Goal: Transaction & Acquisition: Purchase product/service

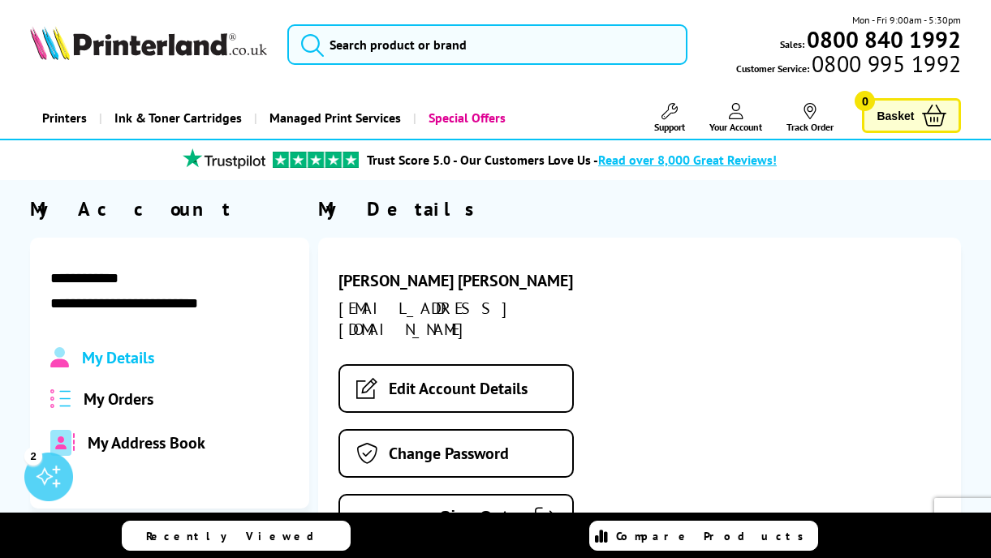
click at [127, 395] on span "My Orders" at bounding box center [119, 399] width 70 height 21
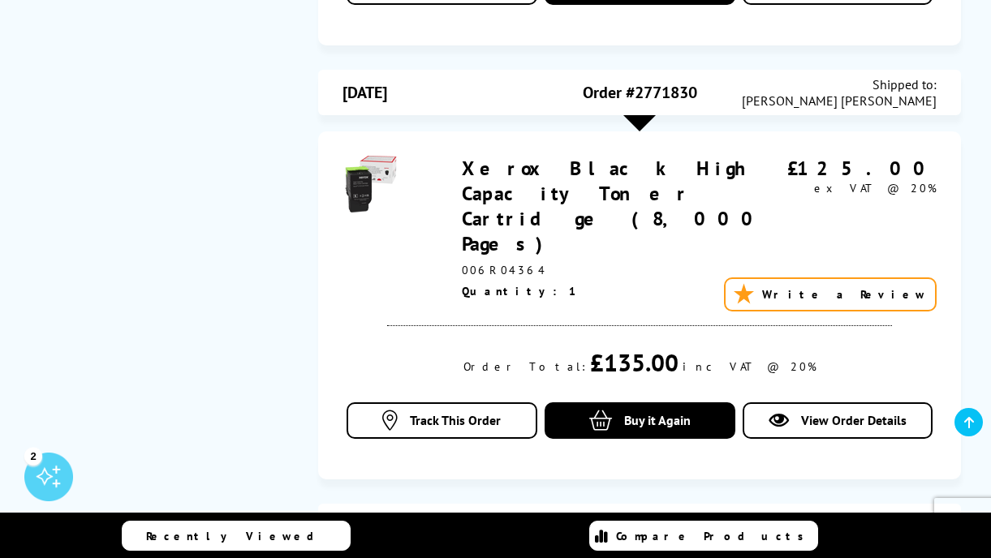
scroll to position [582, 0]
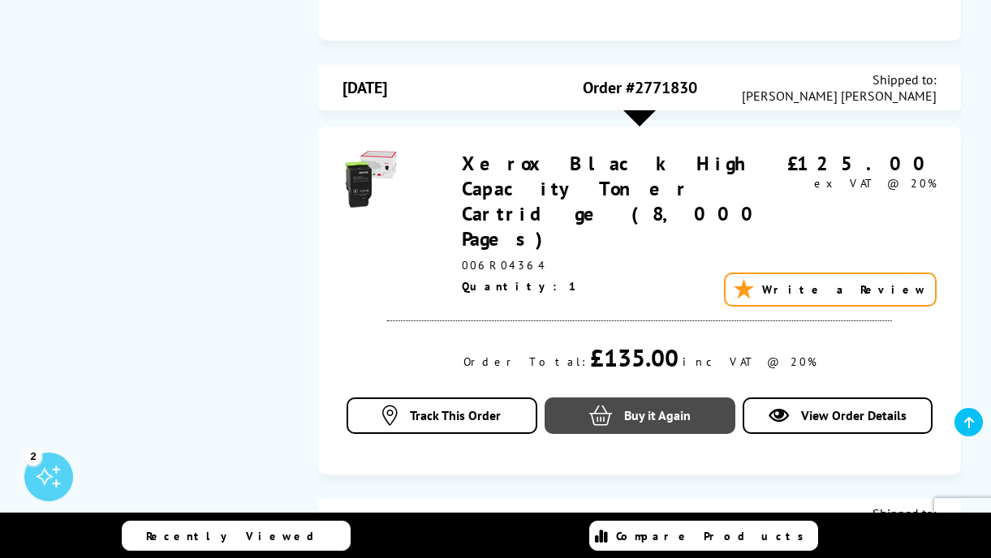
click at [670, 407] on span "Buy it Again" at bounding box center [657, 415] width 67 height 16
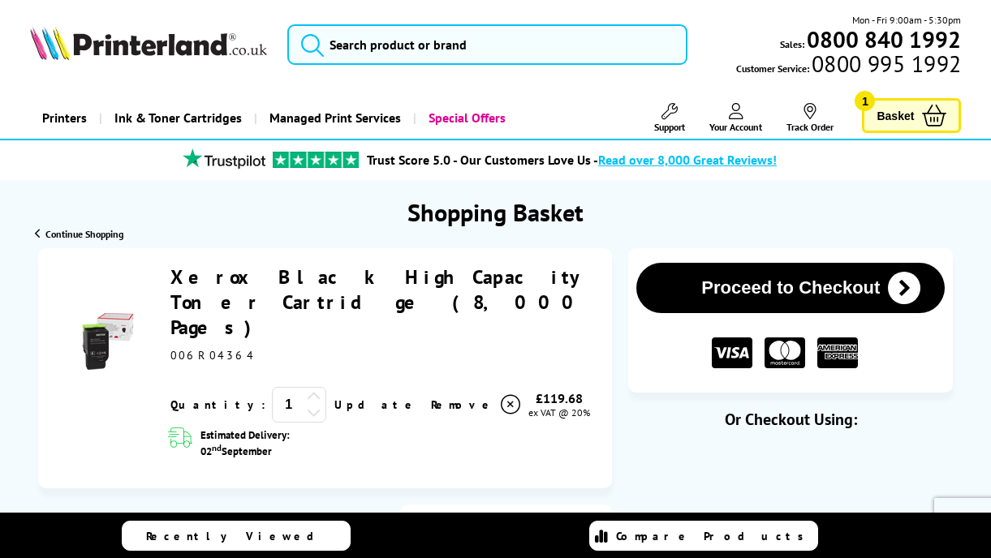
click at [781, 280] on button "Proceed to Checkout" at bounding box center [790, 288] width 308 height 50
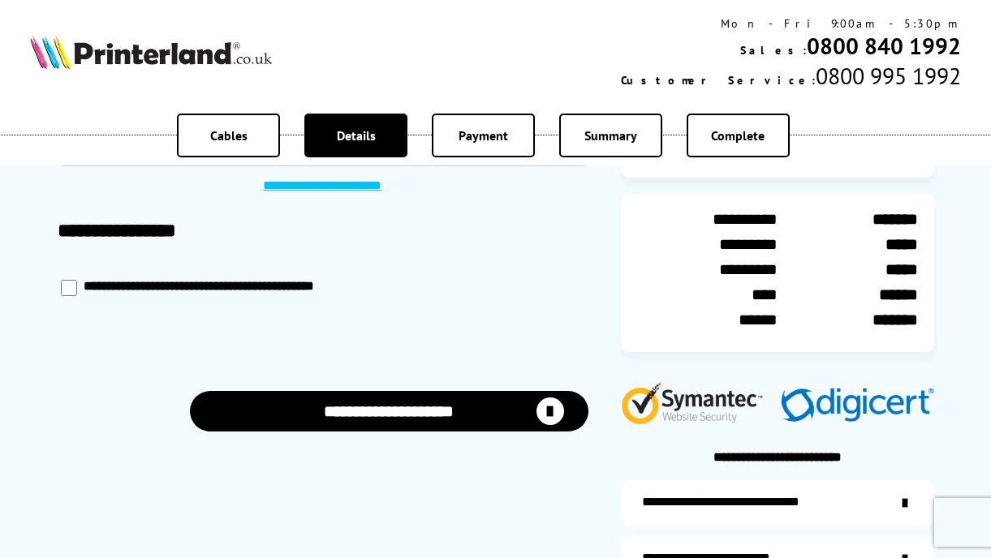
scroll to position [170, 0]
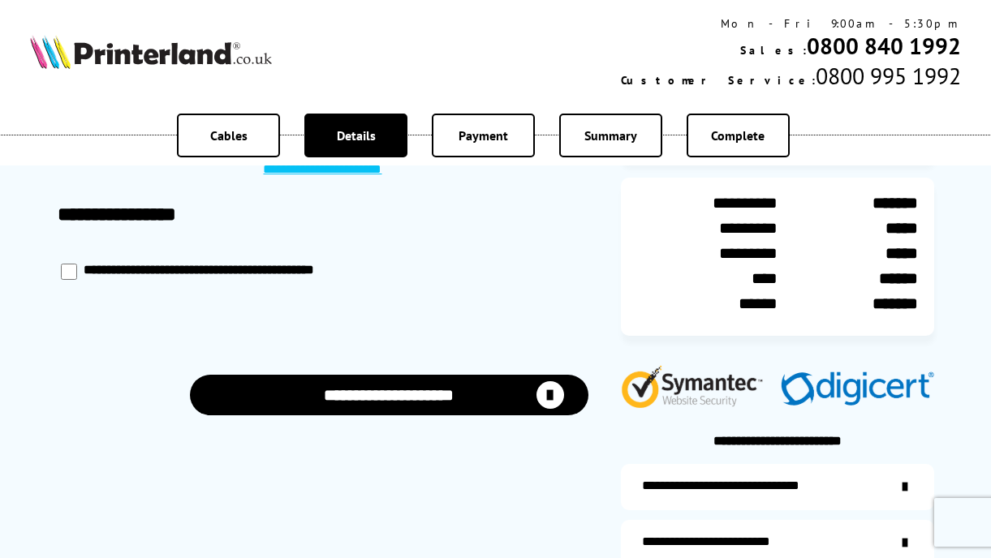
click at [426, 394] on button "**********" at bounding box center [389, 395] width 399 height 41
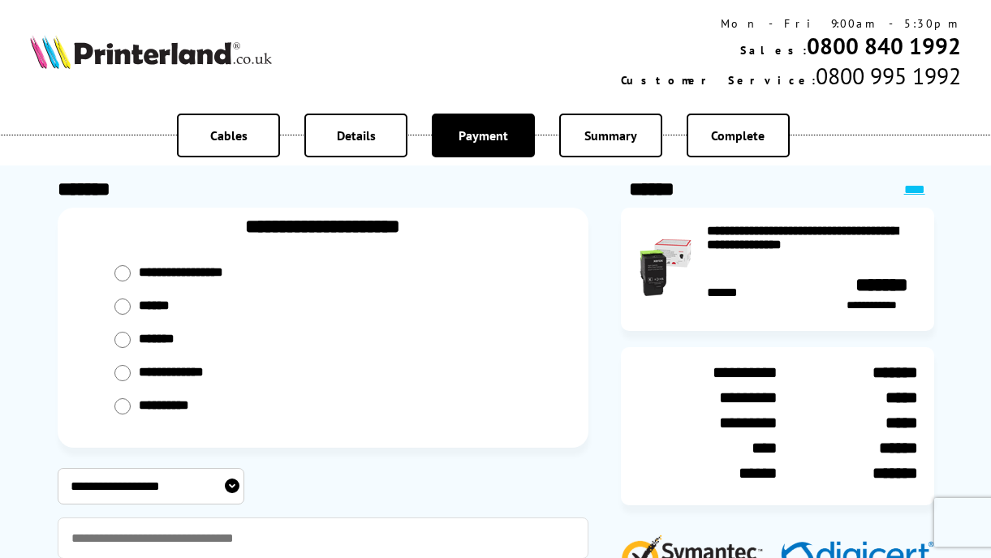
click at [348, 142] on span "Details" at bounding box center [356, 135] width 39 height 16
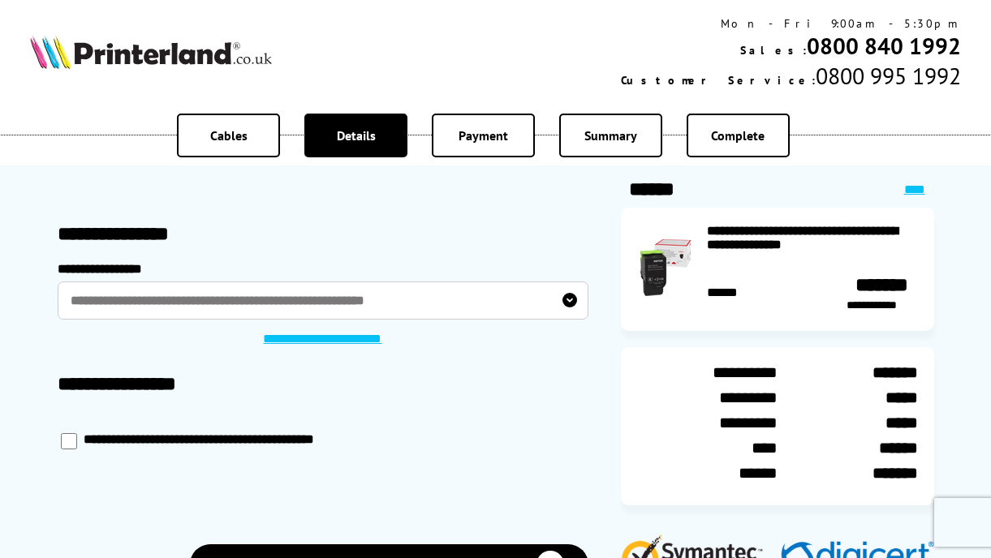
click at [914, 189] on link "****" at bounding box center [914, 189] width 21 height 12
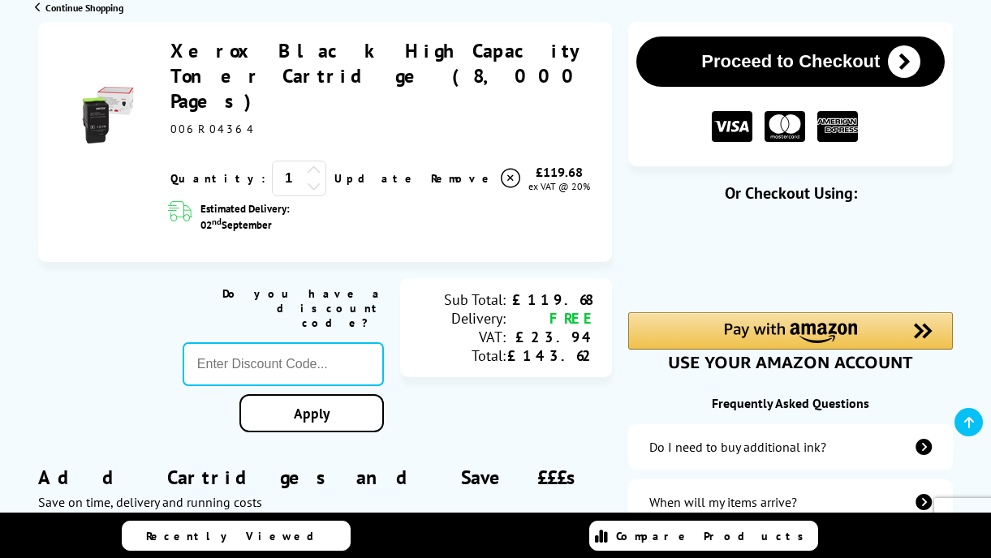
scroll to position [227, 0]
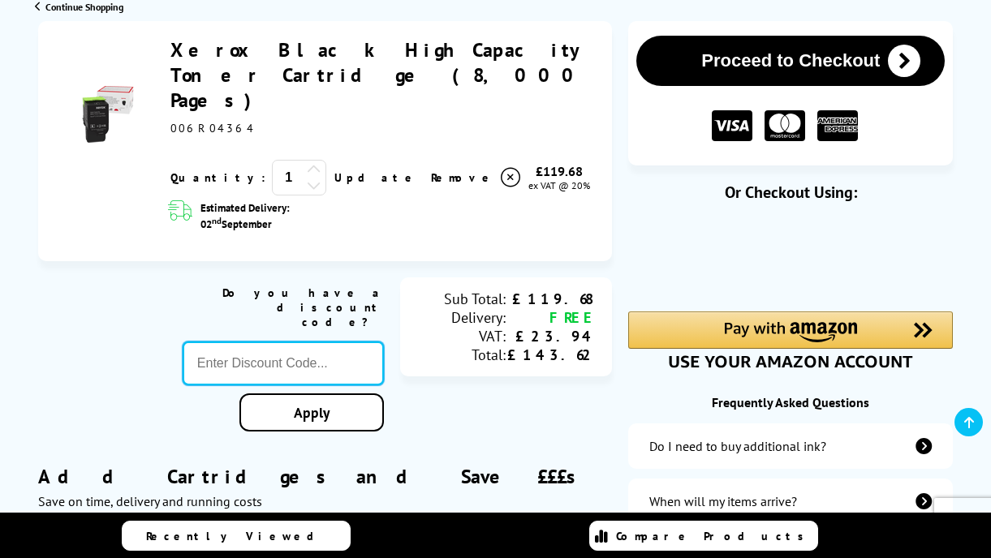
click at [228, 342] on input "text" at bounding box center [283, 364] width 201 height 44
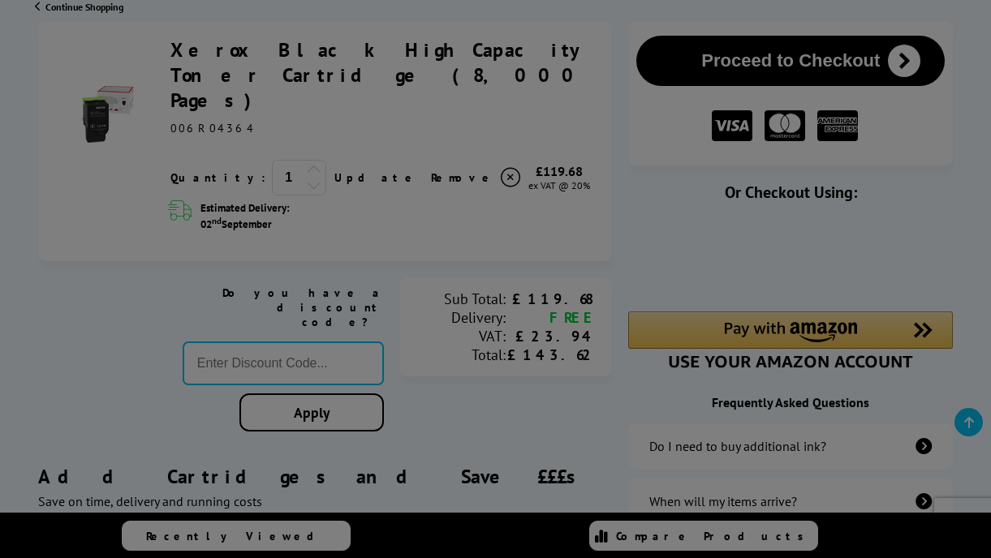
type input "666"
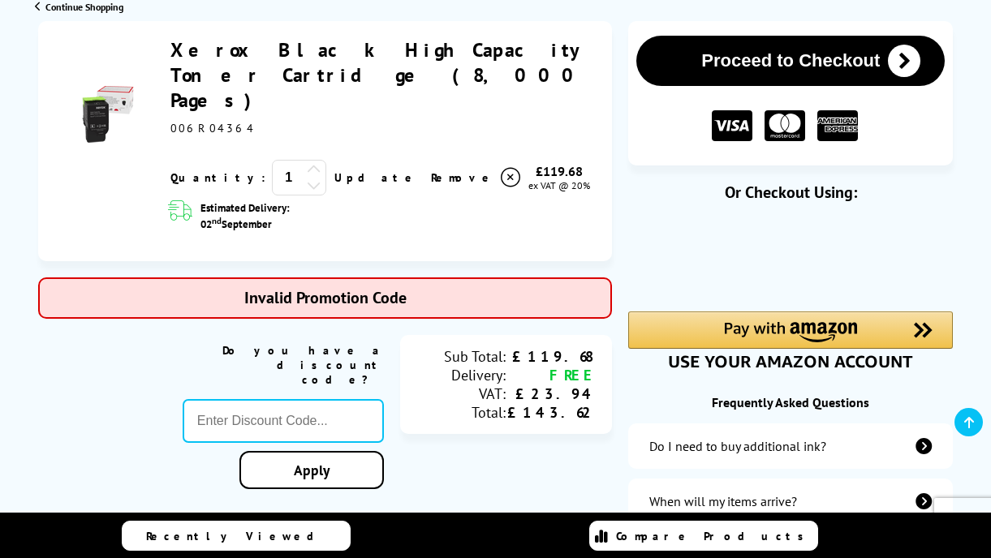
type input "GSFIVEPR"
type input "666"
type input "PRINTERFIVE"
type input "666"
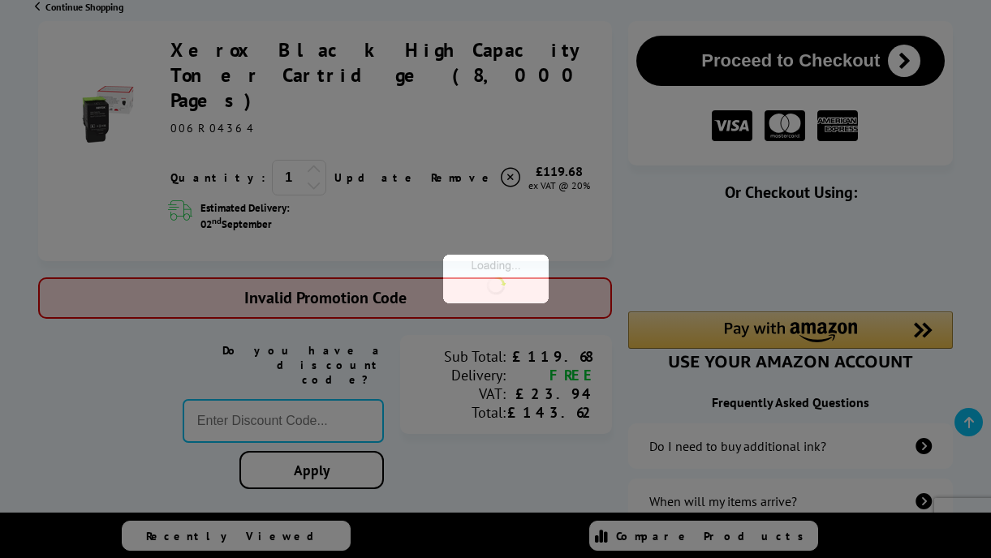
type input "5OFFPRINTERS"
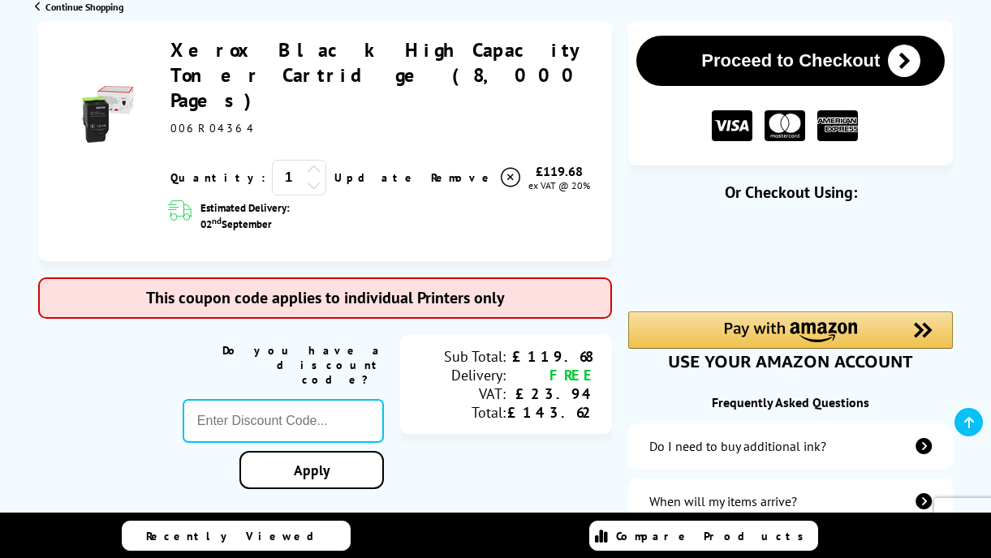
type input "666"
type input "KLPER5"
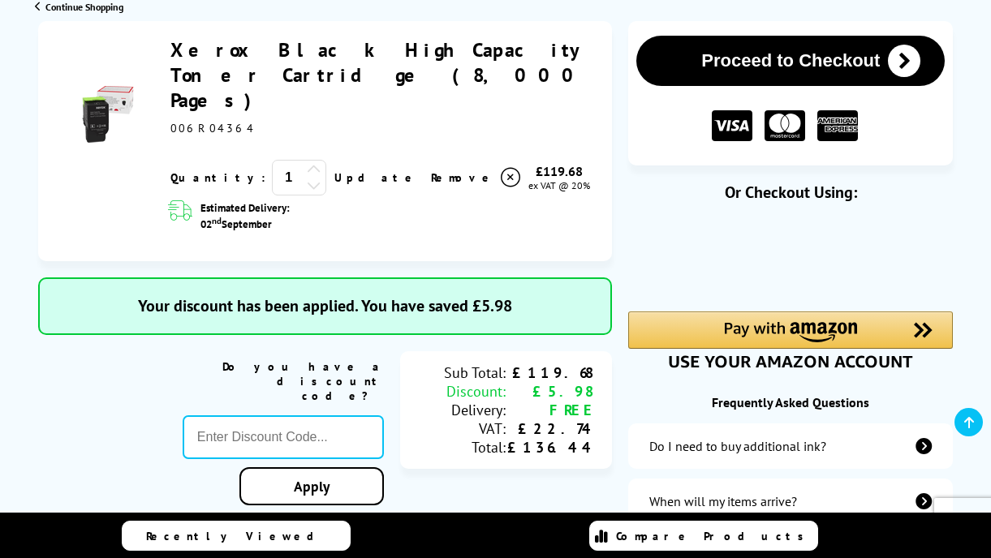
type input "666"
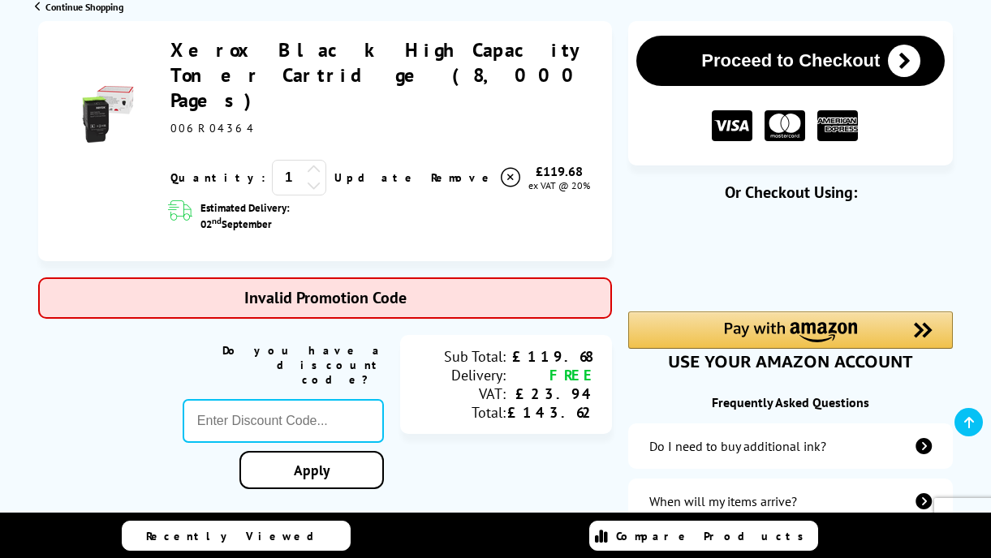
type input "STORY10"
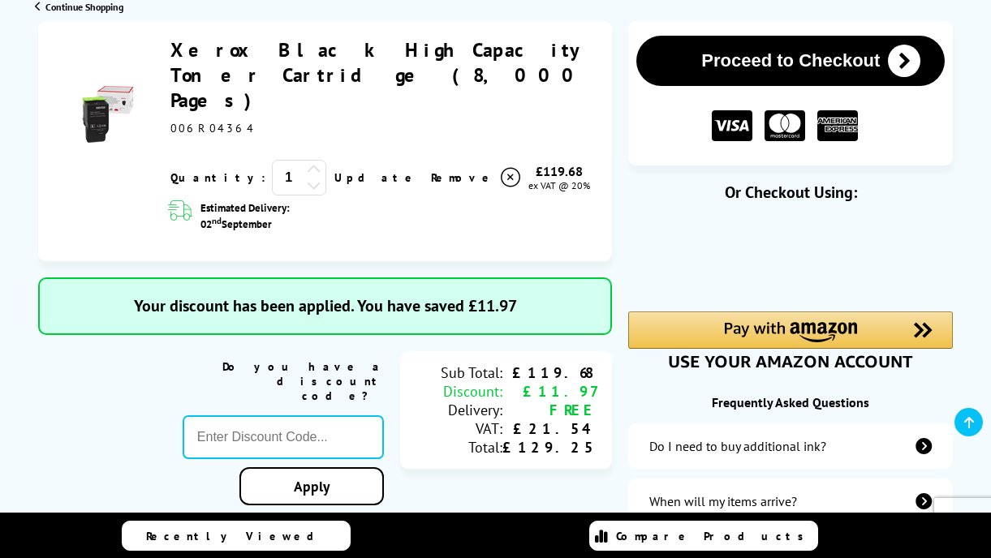
type input "666"
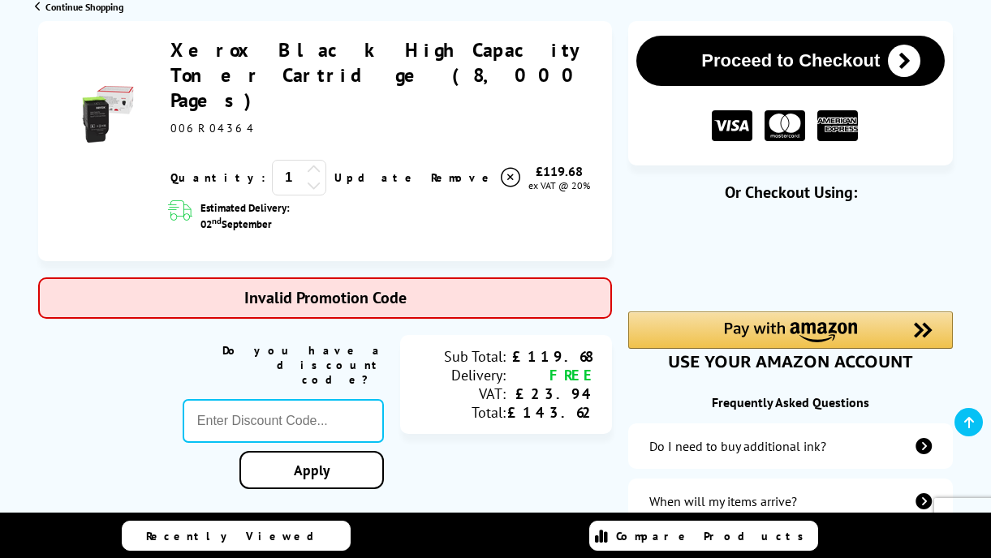
type input "MVC10"
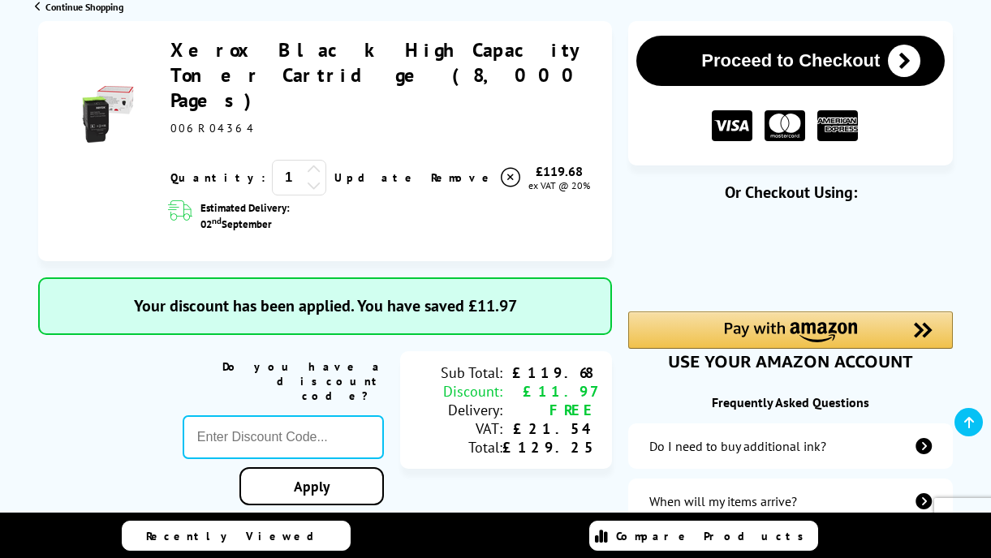
type input "666"
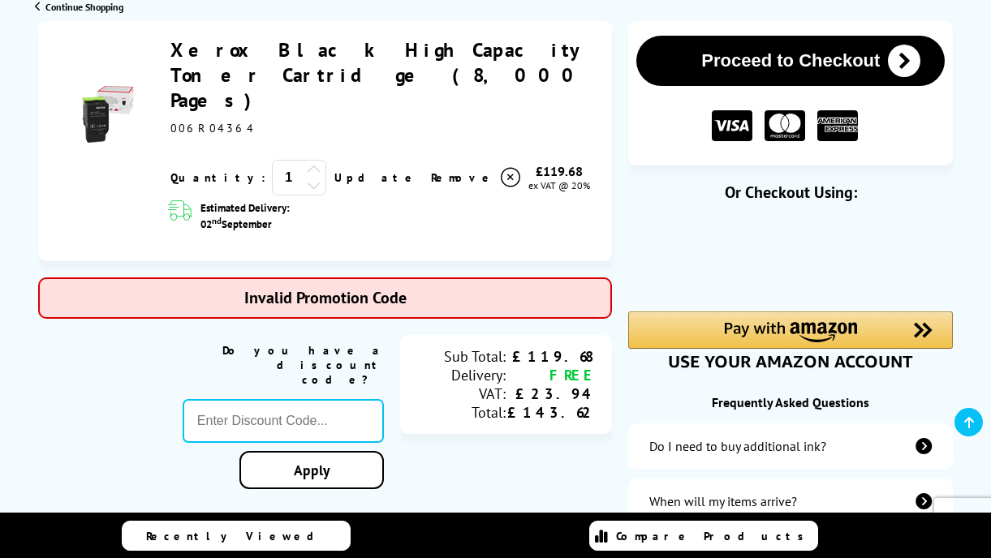
type input "FRPER10"
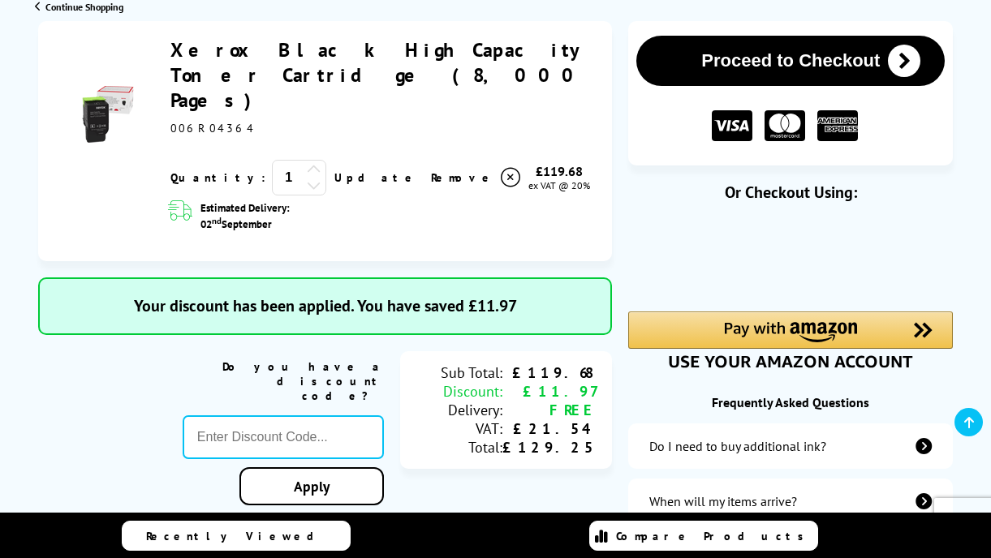
type input "666"
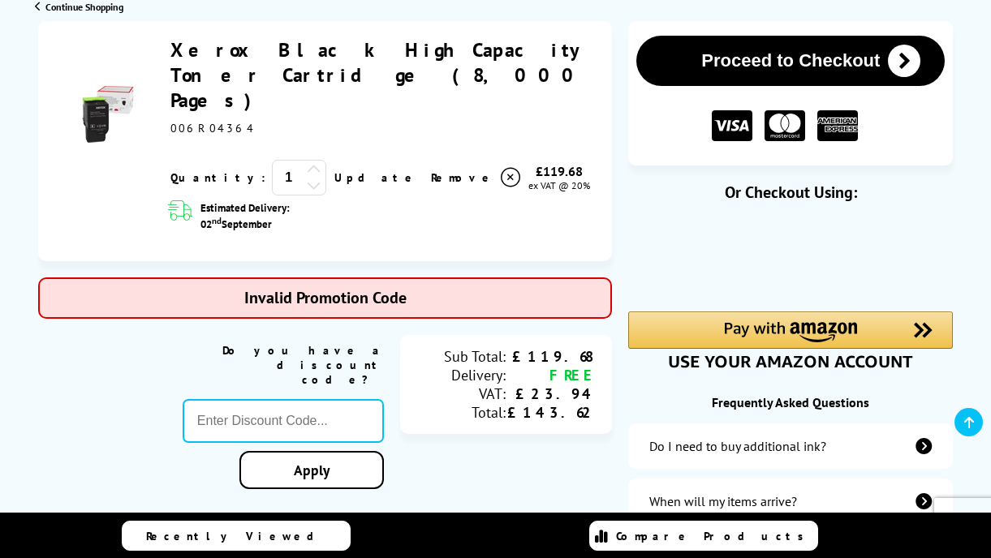
type input "Save5"
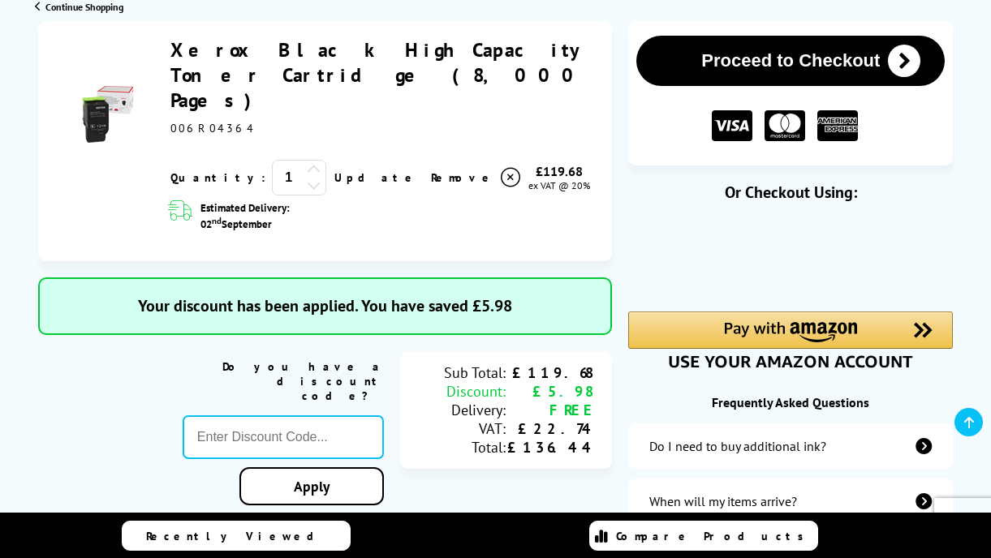
type input "666"
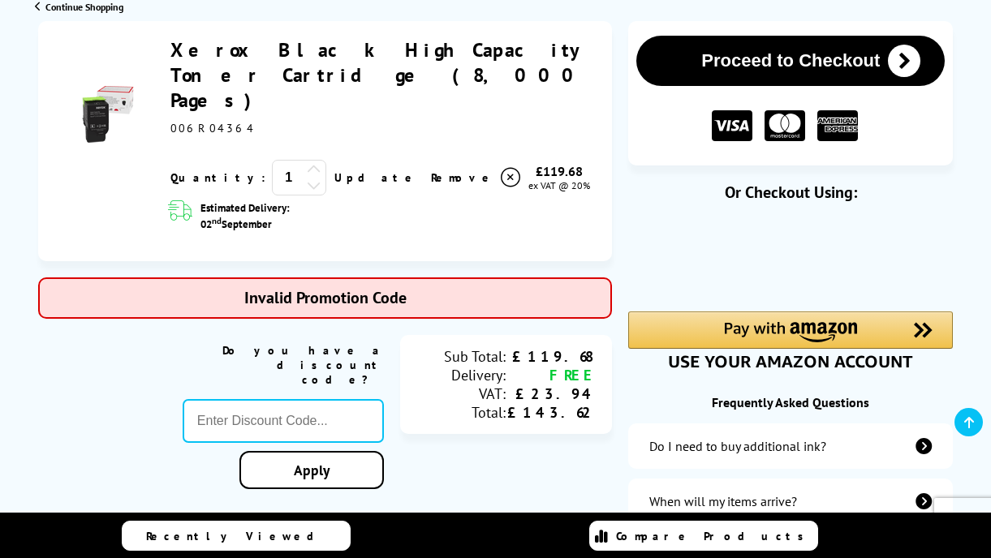
type input "MWXKE5"
type input "666"
type input "PRINTER5"
type input "666"
type input "BACK2SCHOOL"
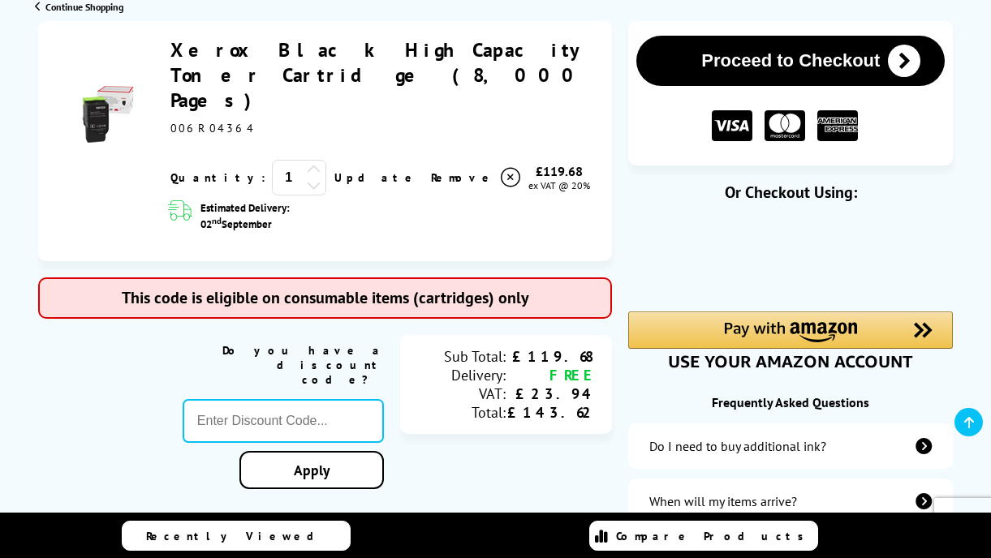
type input "666"
type input "SELECT10"
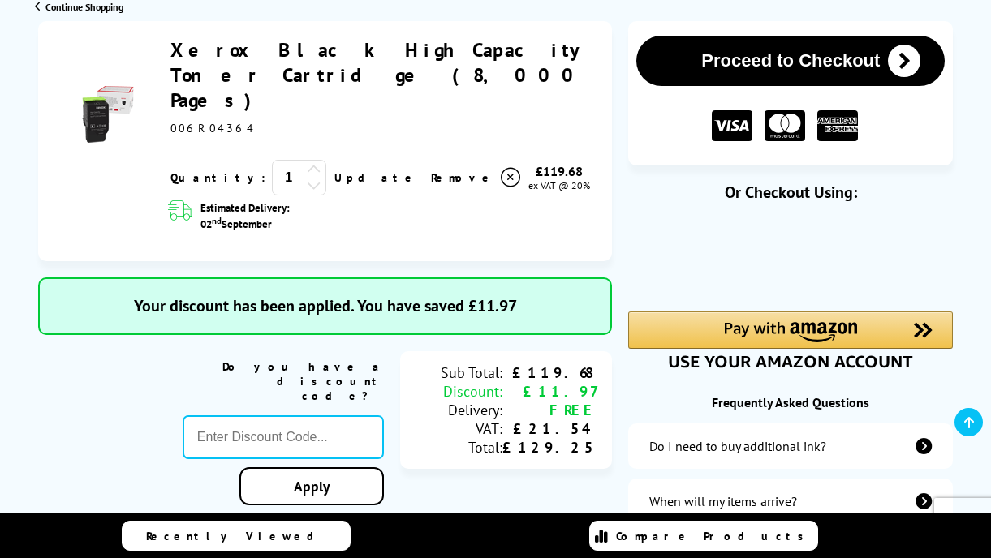
type input "666"
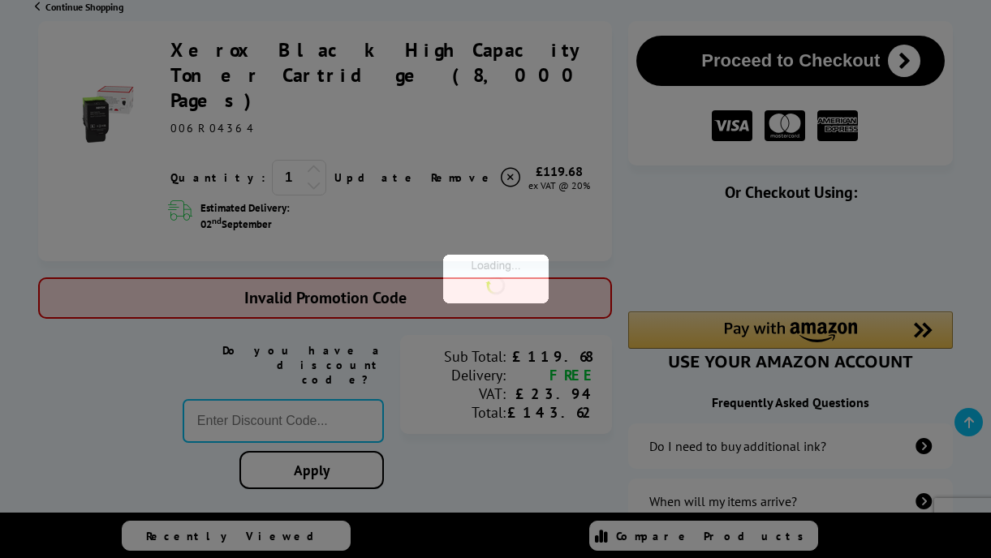
type input "LOYALTY2025"
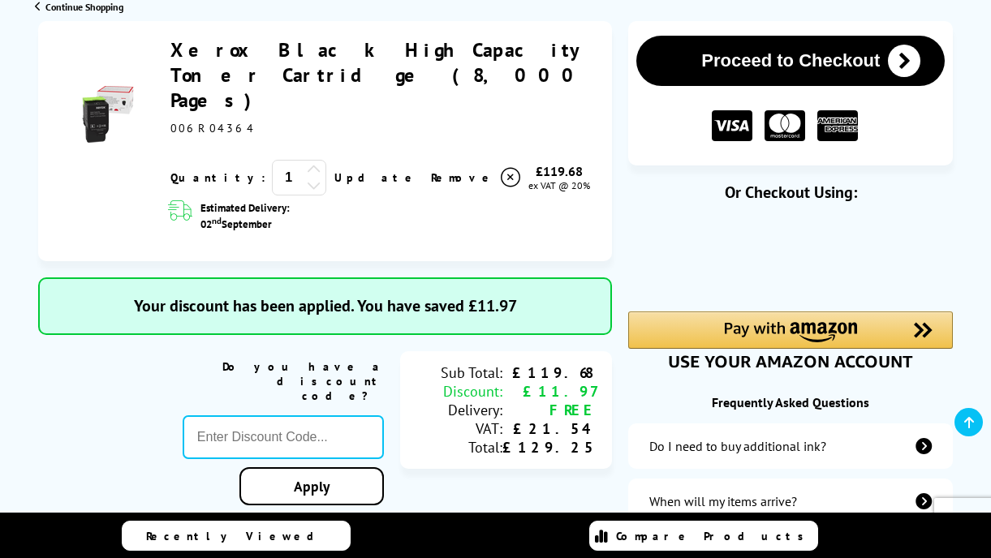
type input "666"
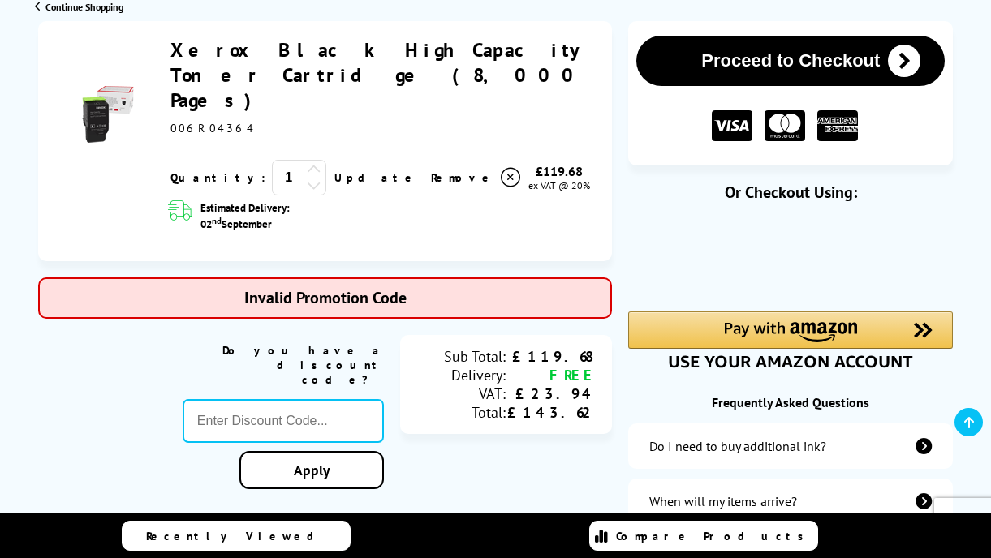
type input "WELCOME5"
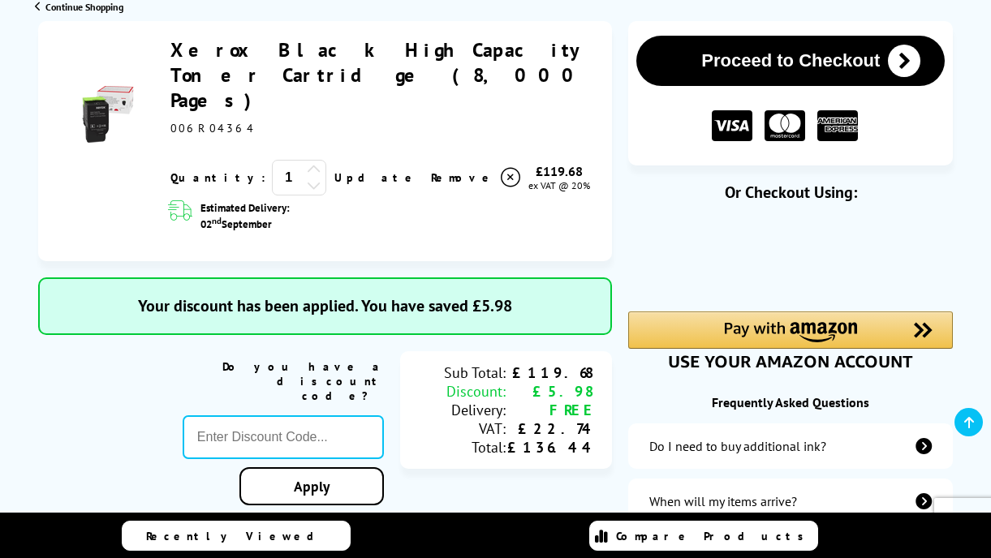
type input "666"
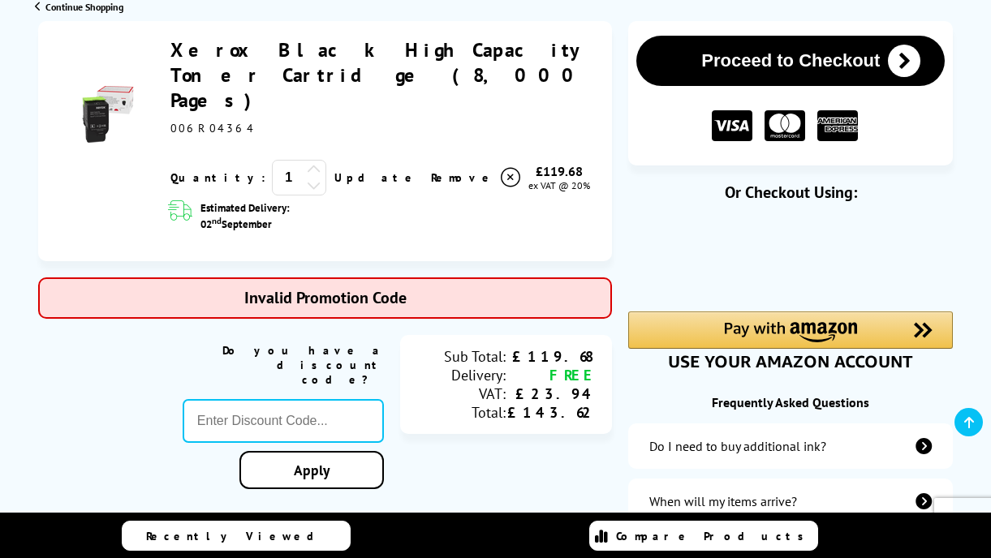
type input "POPFIVE"
type input "666"
type input "XEROXTEN"
type input "666"
type input "STORY10"
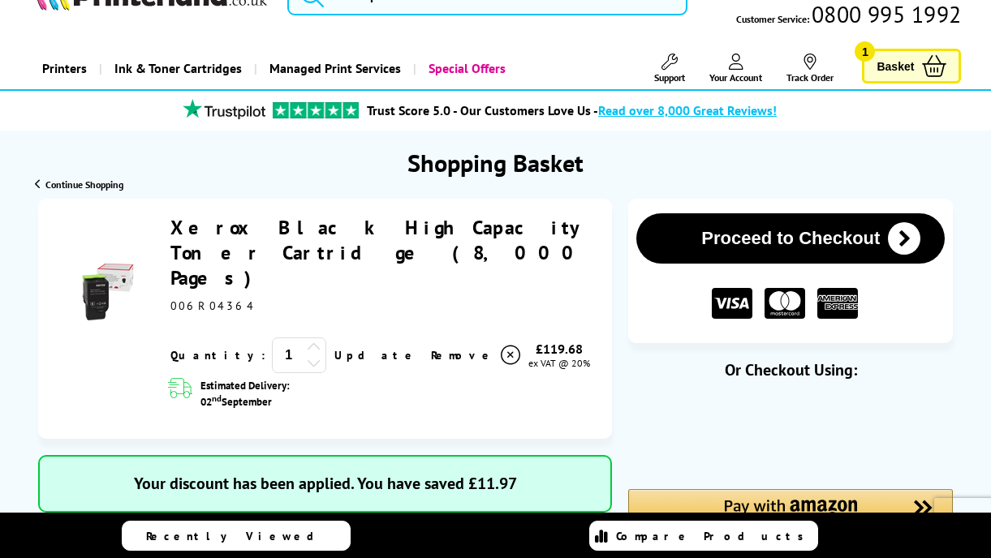
scroll to position [105, 0]
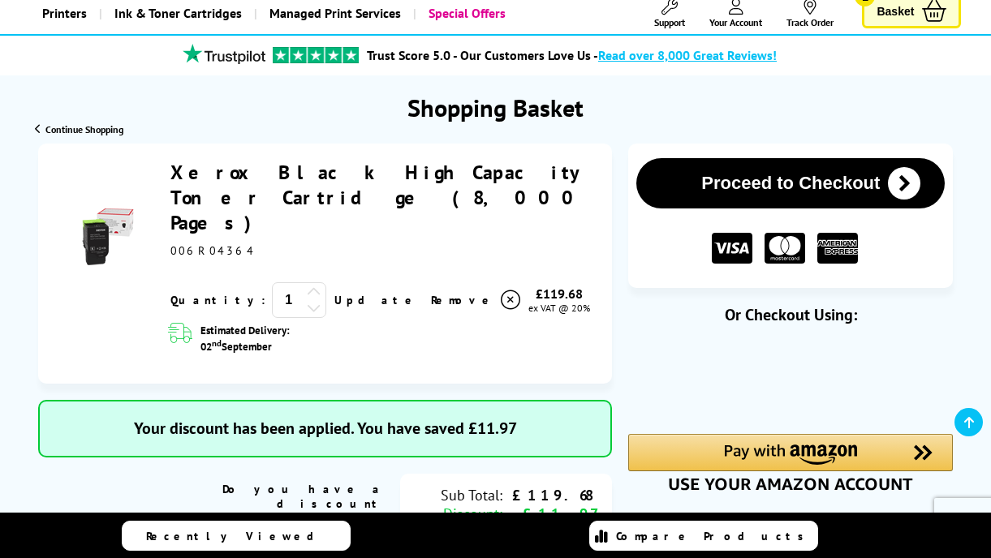
click at [803, 179] on button "Proceed to Checkout" at bounding box center [790, 183] width 308 height 50
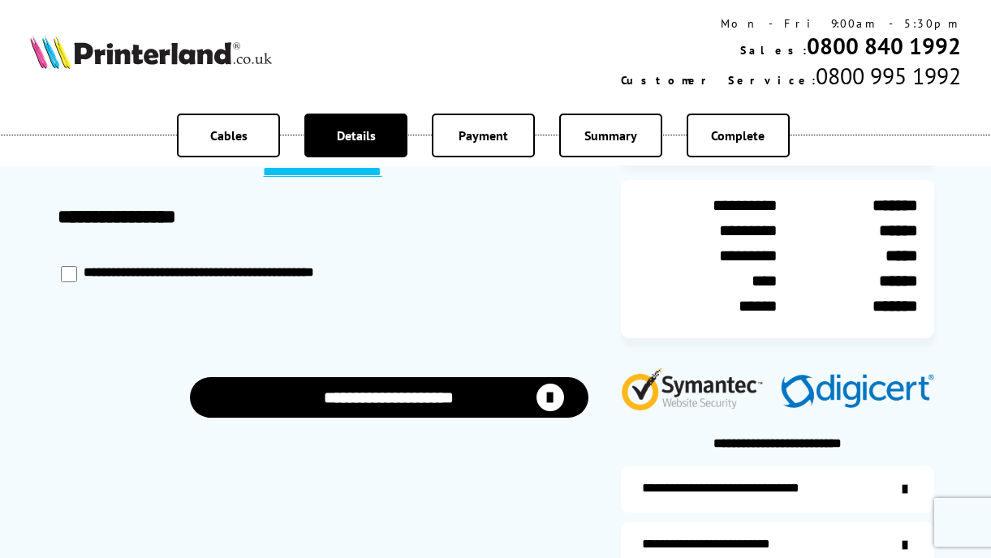
scroll to position [166, 0]
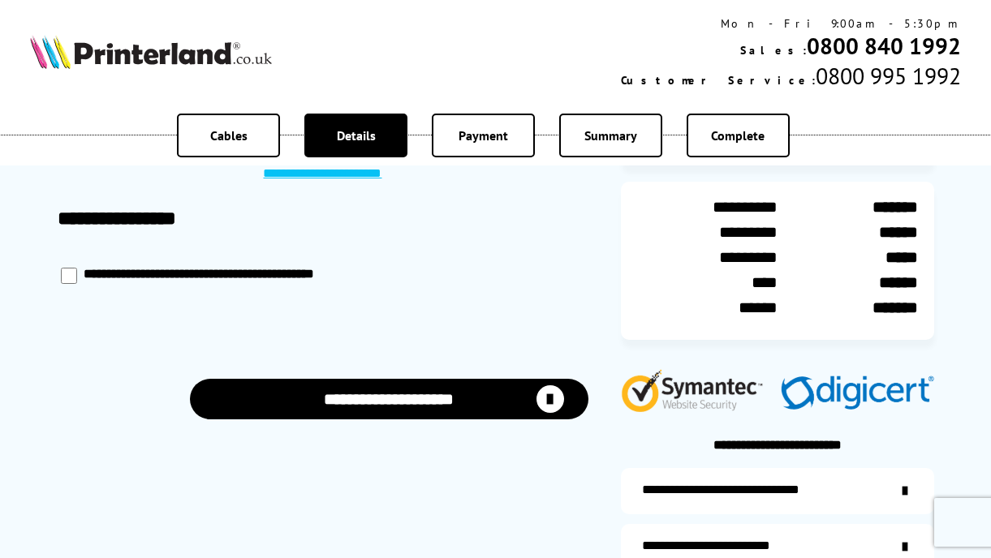
click at [388, 386] on button "**********" at bounding box center [389, 399] width 399 height 41
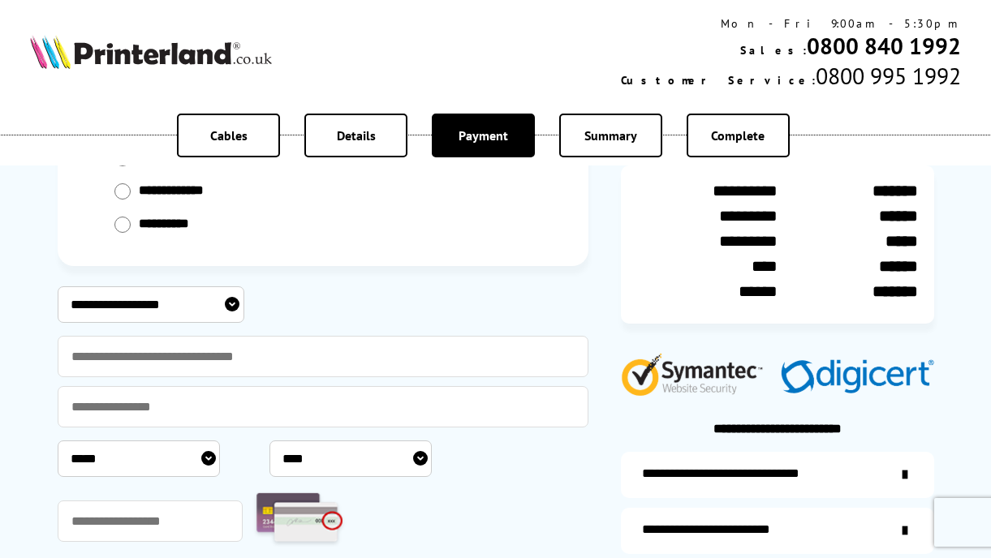
scroll to position [184, 0]
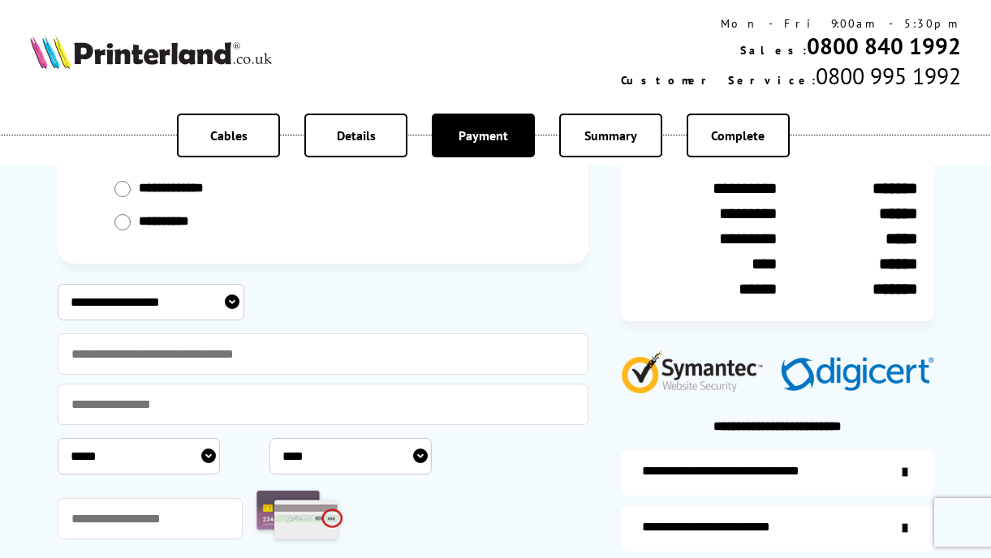
click at [204, 300] on select "**********" at bounding box center [151, 302] width 187 height 37
select select "**********"
click at [58, 284] on select "**********" at bounding box center [151, 302] width 187 height 37
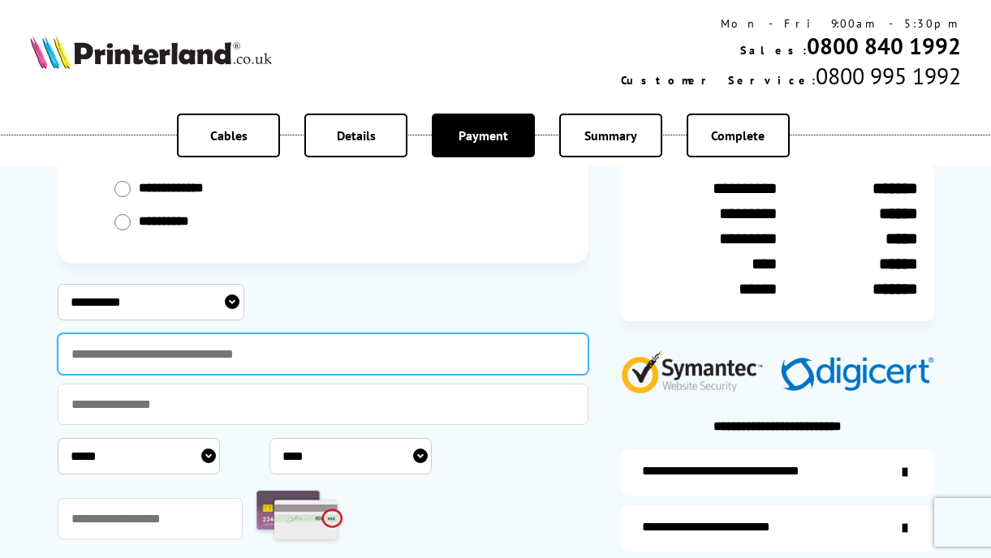
click at [139, 357] on input "text" at bounding box center [323, 354] width 531 height 41
type input "**********"
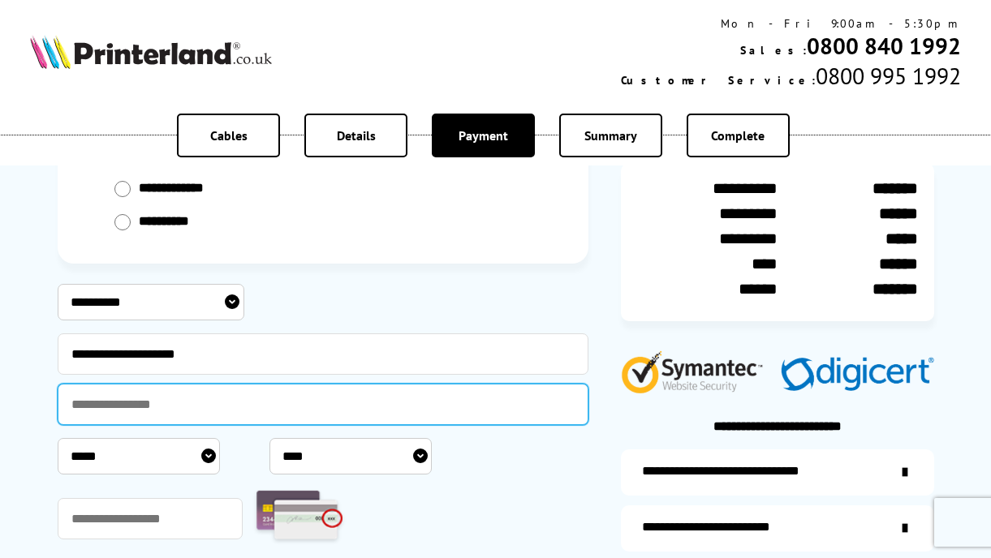
type input "**********"
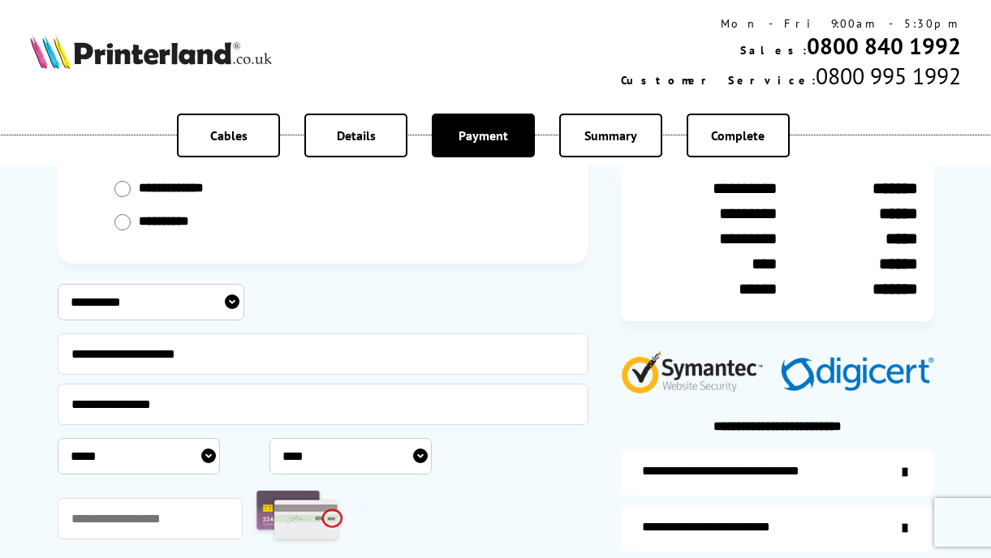
select select "**"
select select "****"
type input "***"
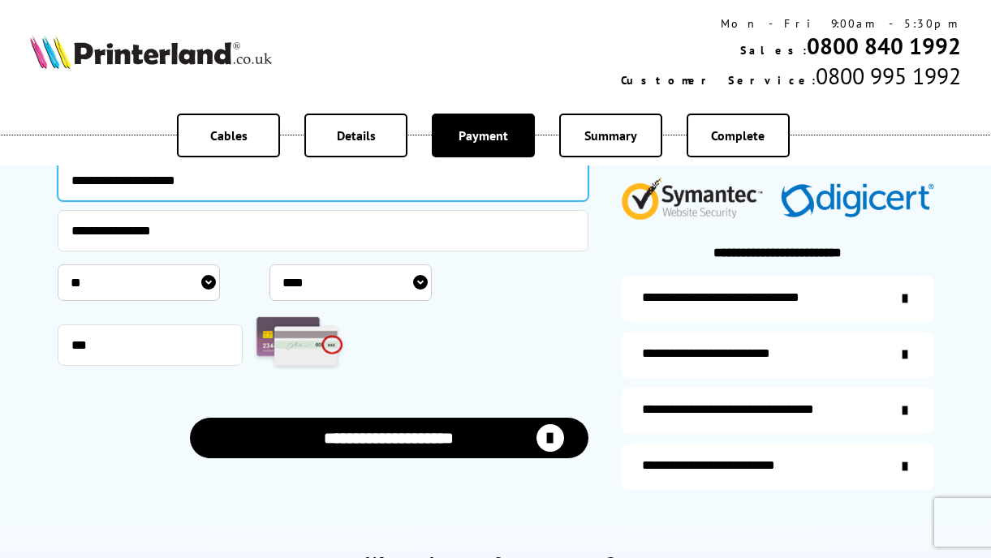
scroll to position [356, 0]
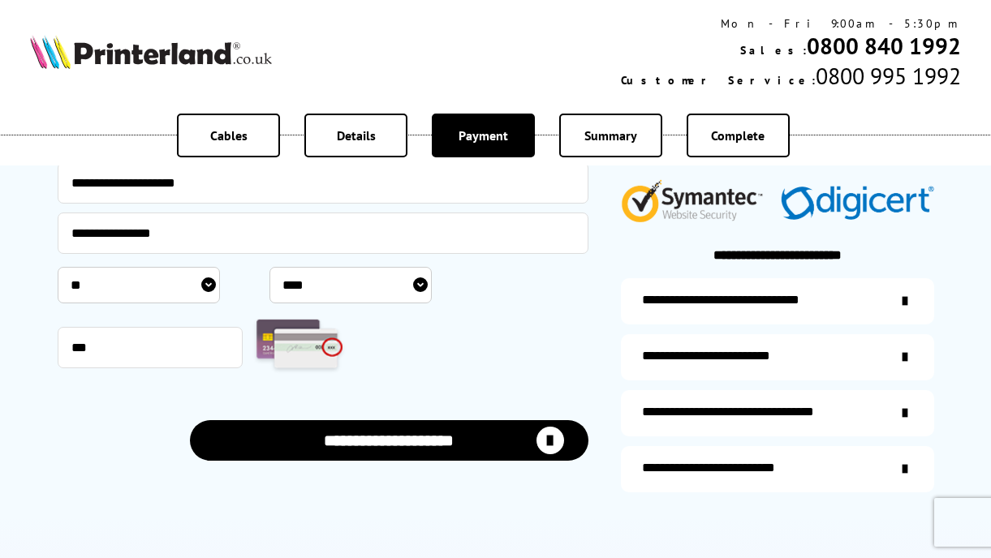
click at [424, 435] on button "**********" at bounding box center [389, 440] width 399 height 41
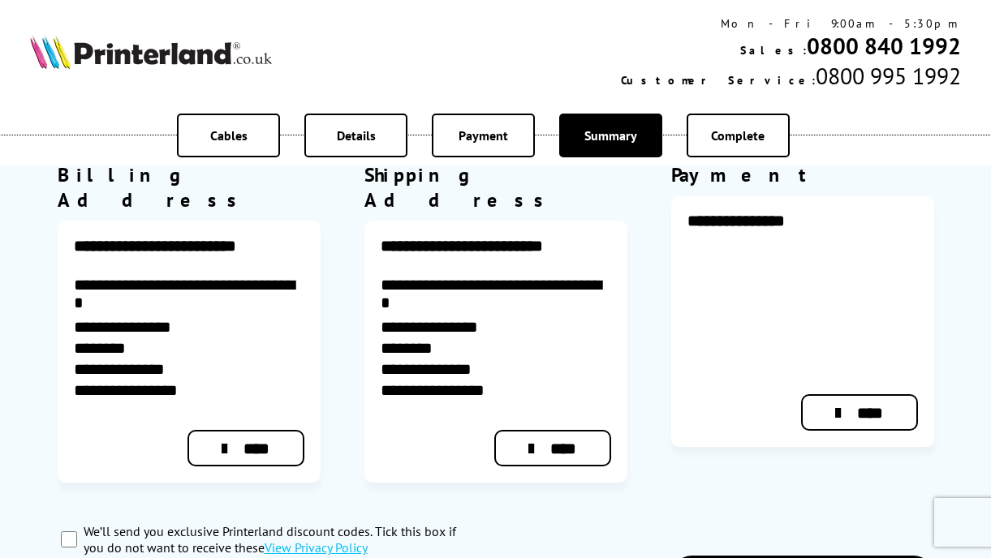
scroll to position [578, 0]
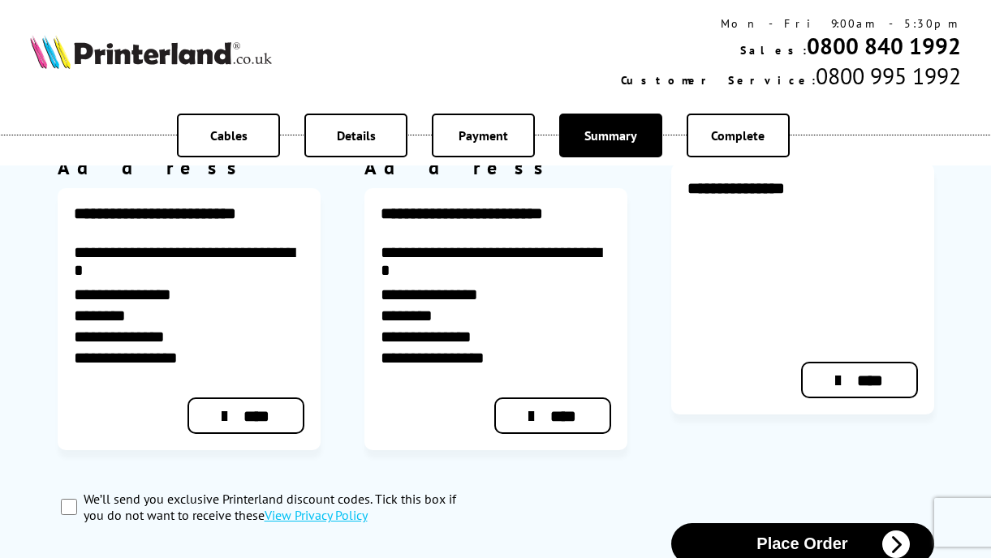
click at [833, 524] on button "Place Order" at bounding box center [802, 544] width 263 height 41
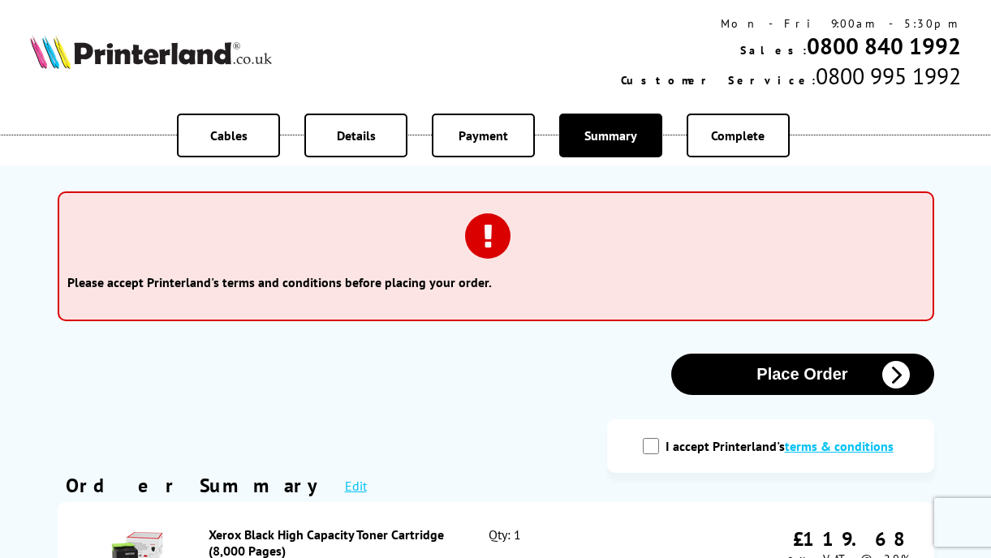
click at [646, 446] on input "I accept Printerland's terms & conditions" at bounding box center [651, 446] width 16 height 16
checkbox input "true"
click at [795, 378] on button "Place Order" at bounding box center [802, 374] width 263 height 41
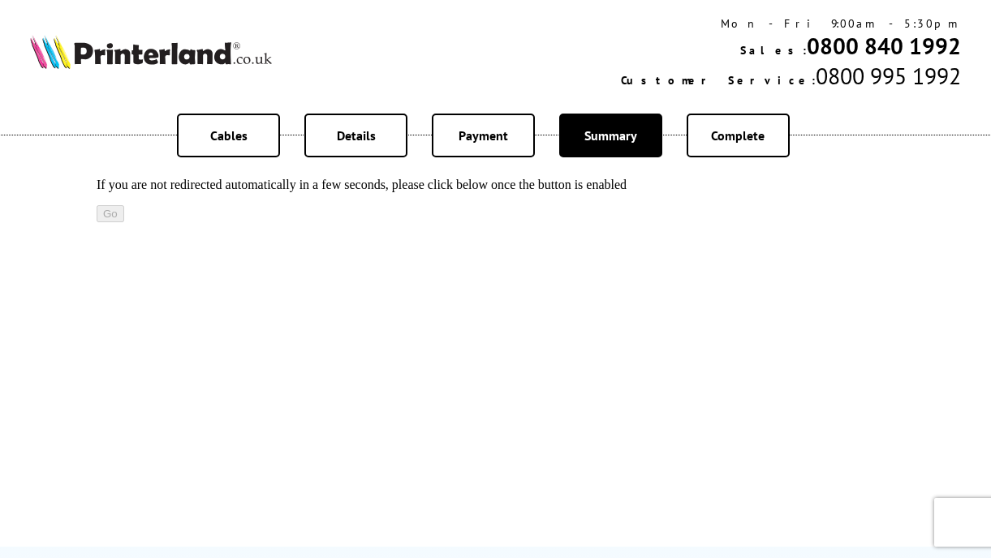
scroll to position [140, 0]
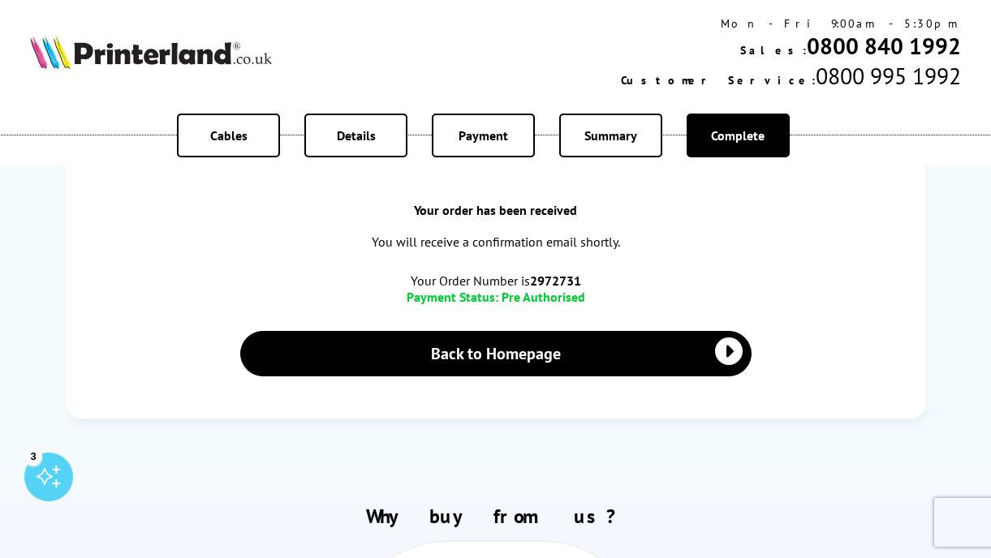
scroll to position [290, 0]
